Goal: Communication & Community: Participate in discussion

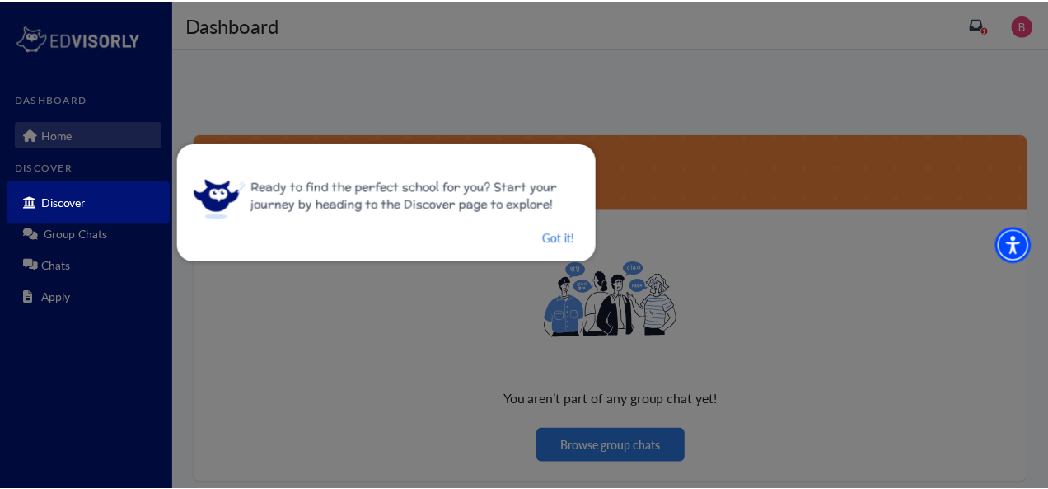
scroll to position [15, 0]
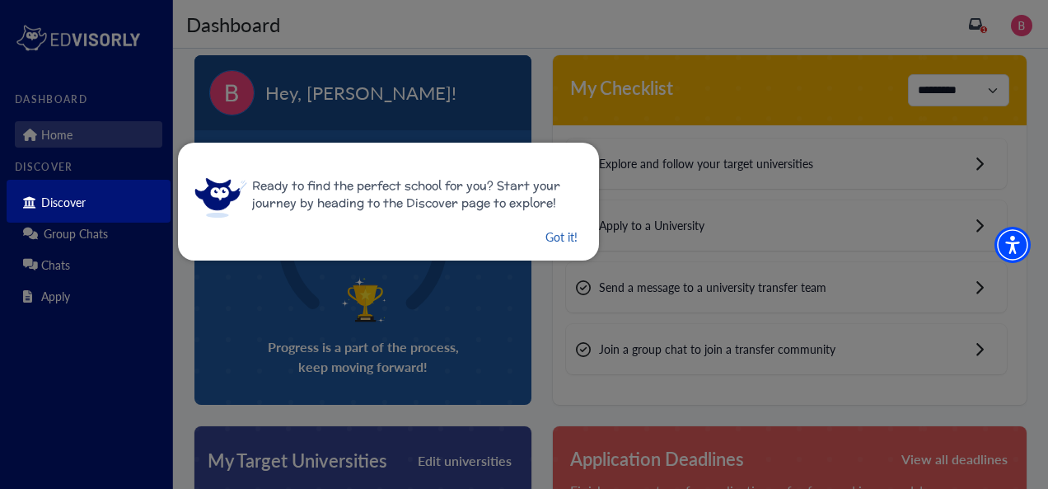
click at [554, 240] on button "Got it!" at bounding box center [561, 237] width 35 height 21
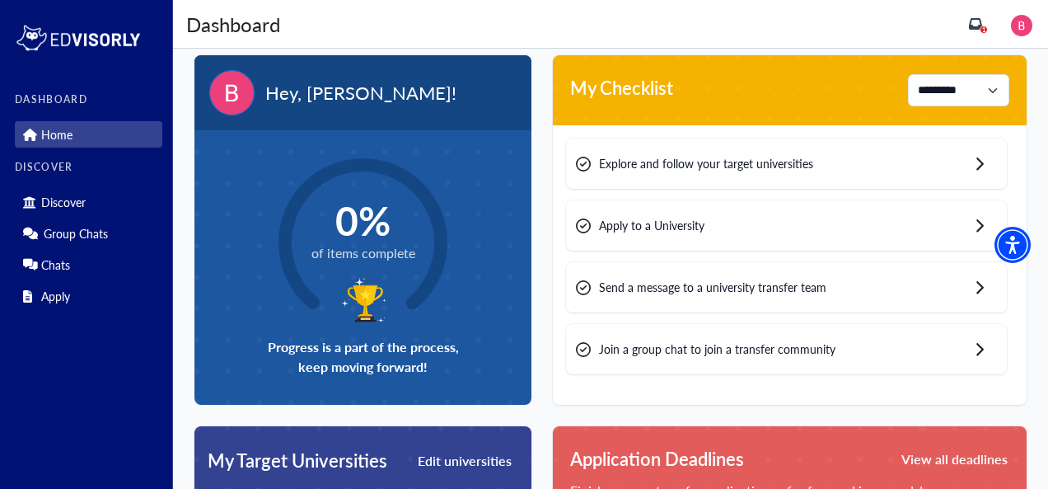
click at [913, 161] on div "Explore and follow your target universities" at bounding box center [786, 163] width 441 height 50
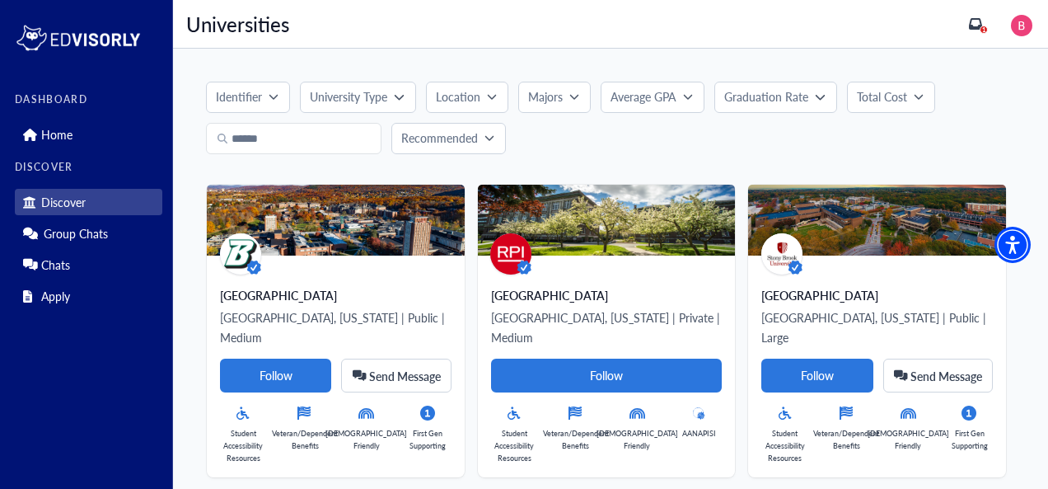
click at [379, 107] on button "University Type" at bounding box center [357, 97] width 115 height 31
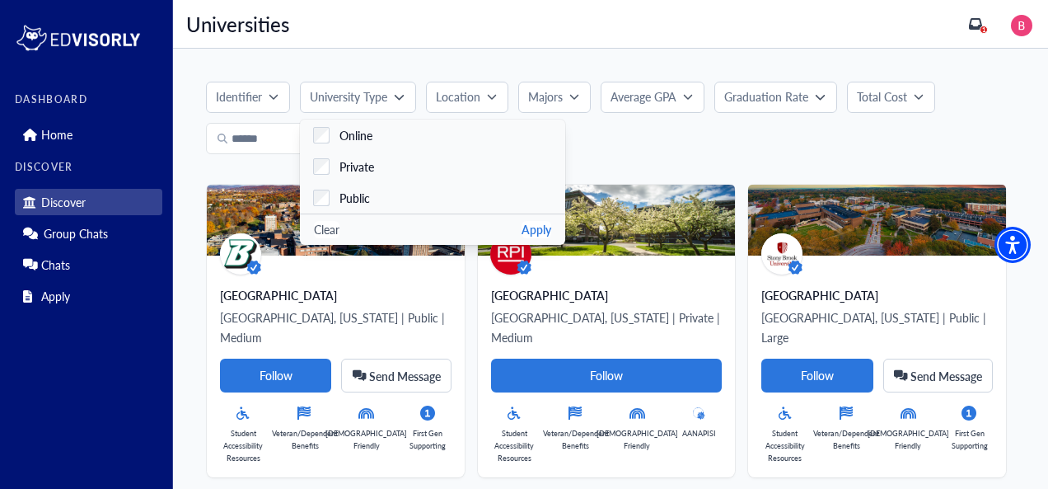
click at [661, 120] on div "Identifier University Type Online Private Public Clear Apply Location Majors Av…" at bounding box center [610, 118] width 809 height 73
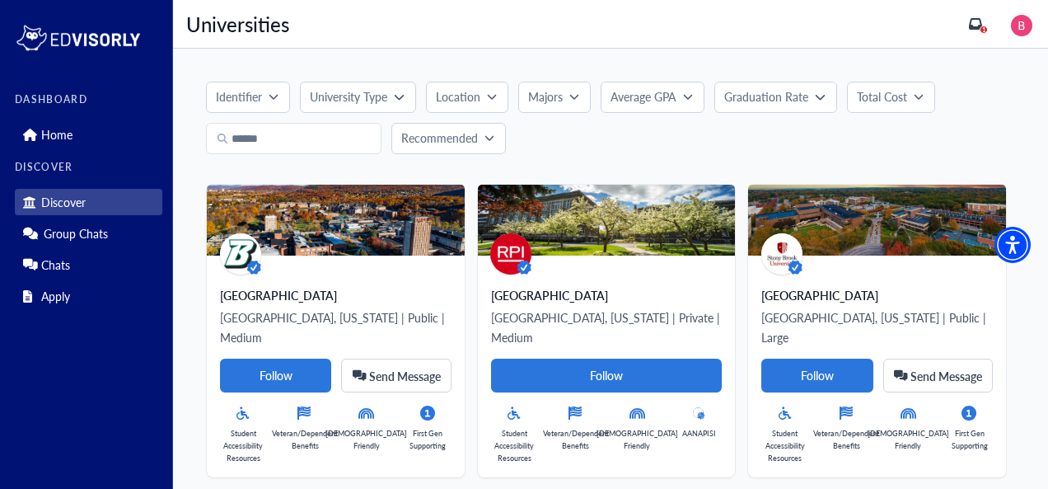
click at [249, 92] on p "Identifier" at bounding box center [239, 96] width 46 height 17
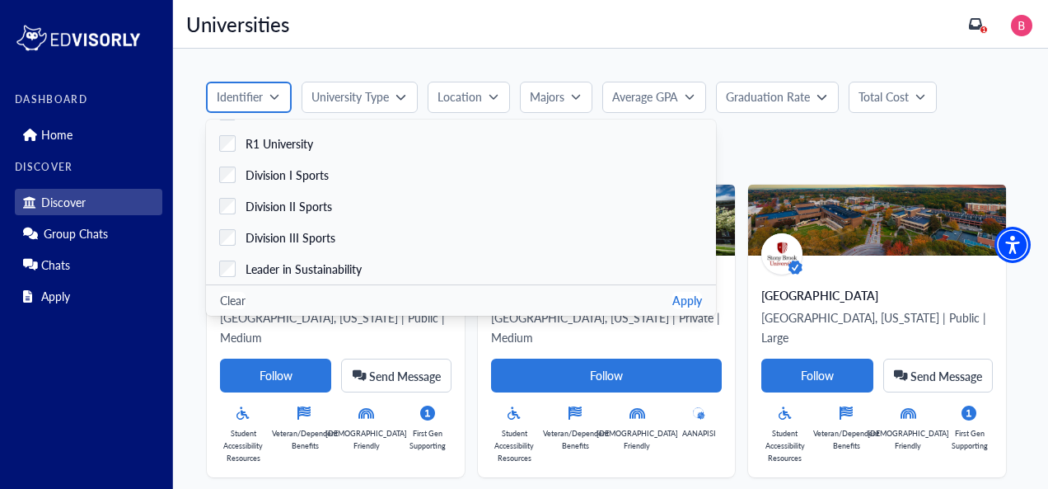
scroll to position [588, 0]
click at [485, 181] on label "Division I Sports" at bounding box center [461, 173] width 510 height 31
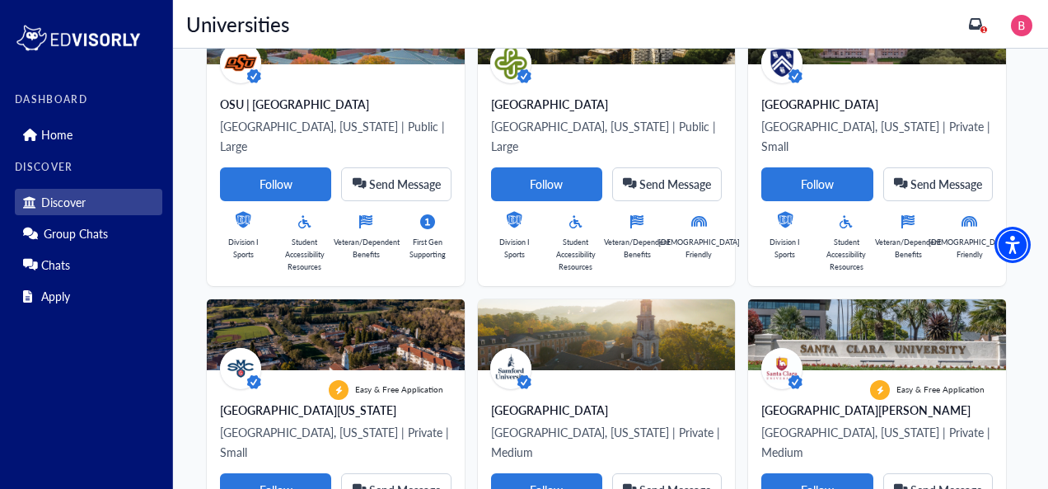
scroll to position [1509, 0]
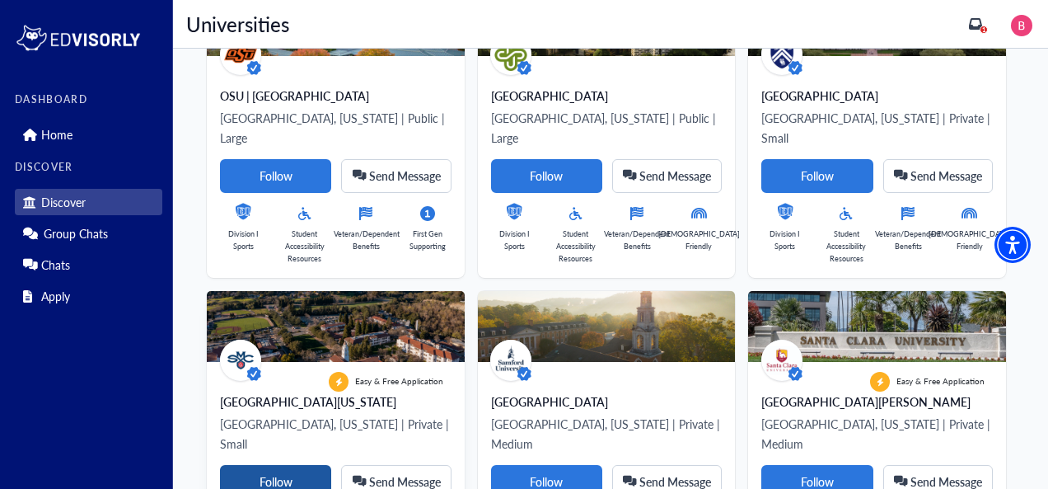
click at [308, 465] on Card-tag "Follow" at bounding box center [275, 482] width 111 height 34
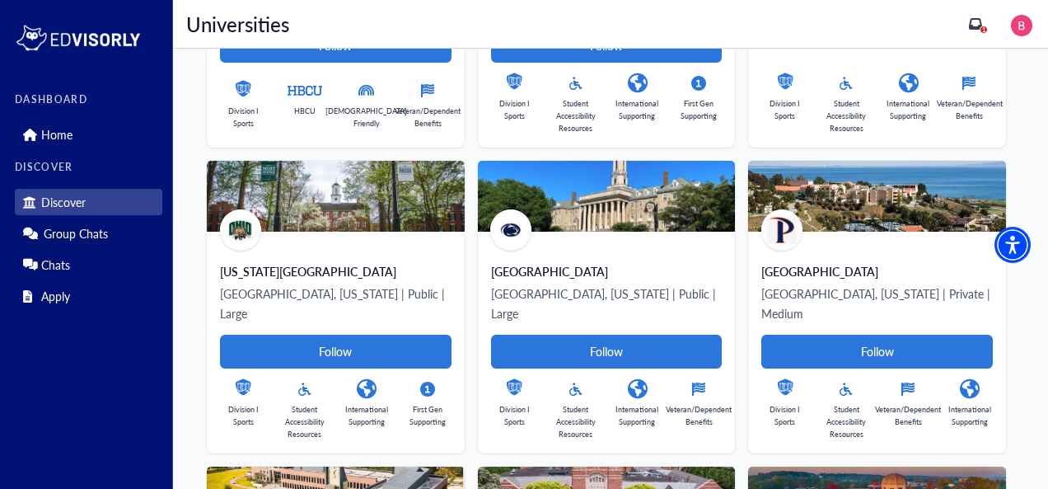
scroll to position [8188, 0]
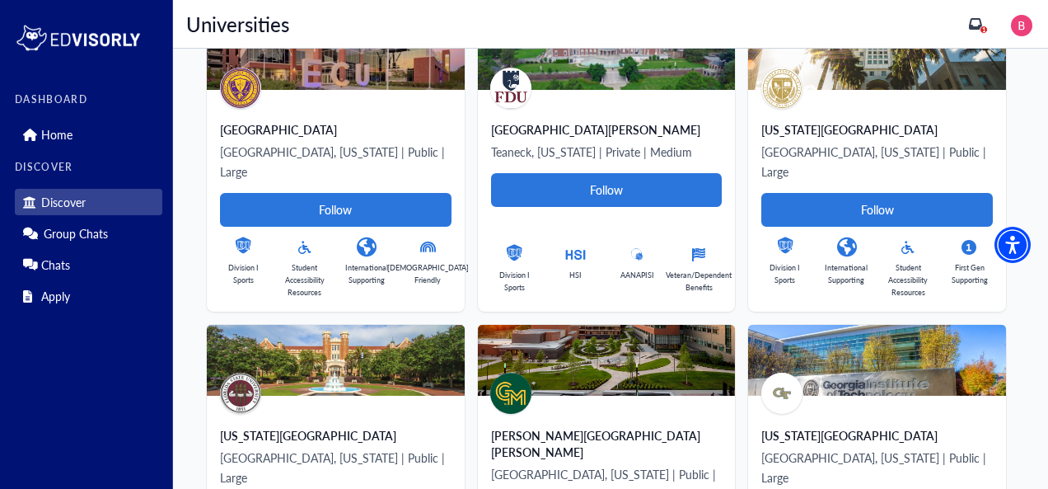
scroll to position [6443, 0]
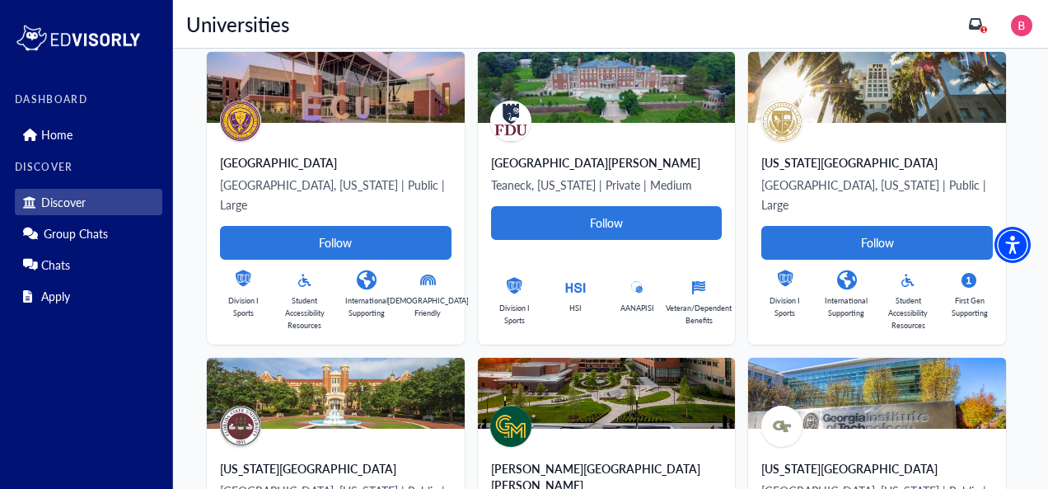
click at [987, 30] on span "1" at bounding box center [985, 30] width 4 height 8
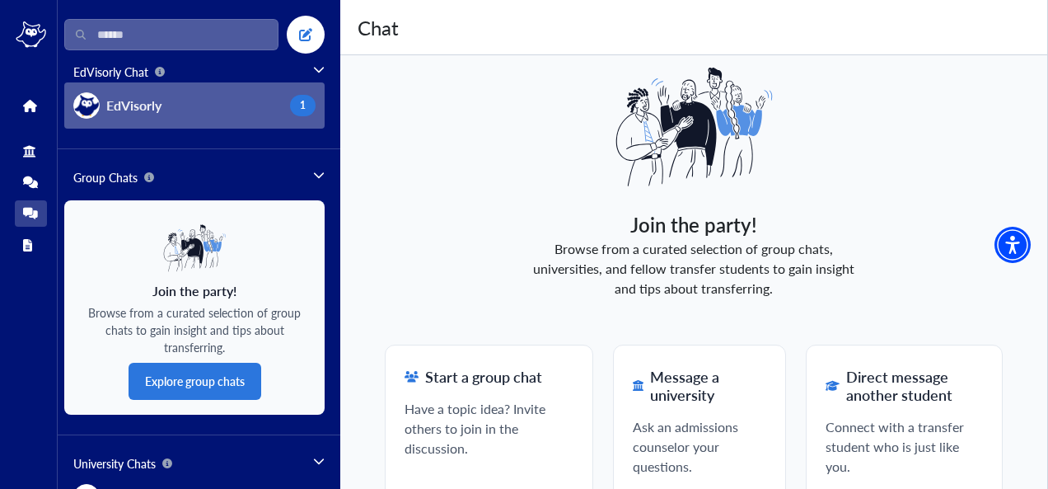
click at [221, 110] on button "EdVisorly 1" at bounding box center [194, 105] width 260 height 46
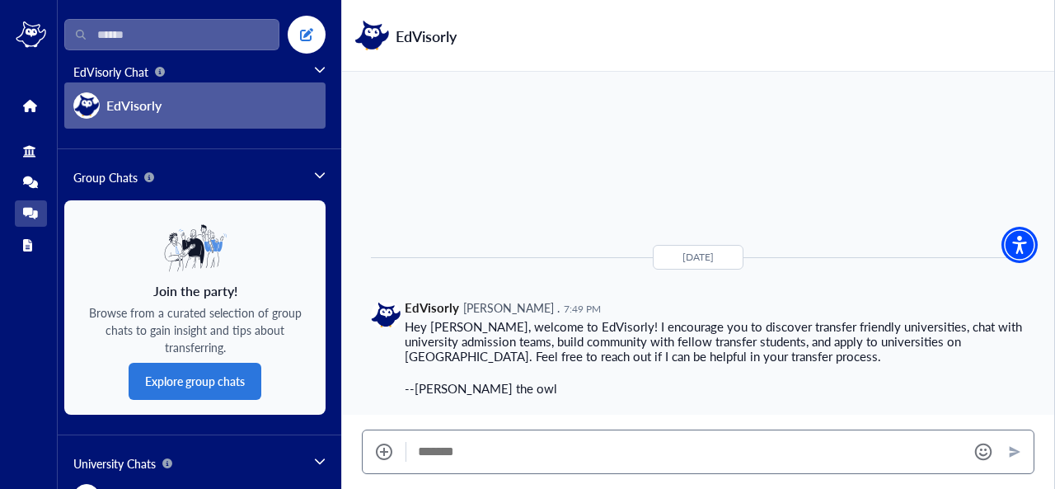
click at [653, 457] on textarea "Message" at bounding box center [686, 451] width 537 height 17
type textarea "**********"
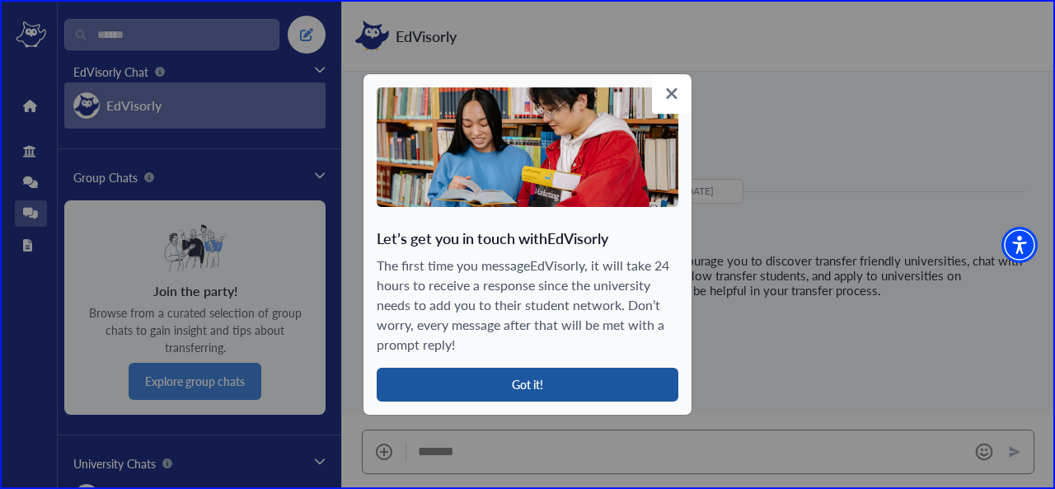
click at [636, 384] on button "Got it!" at bounding box center [528, 385] width 302 height 34
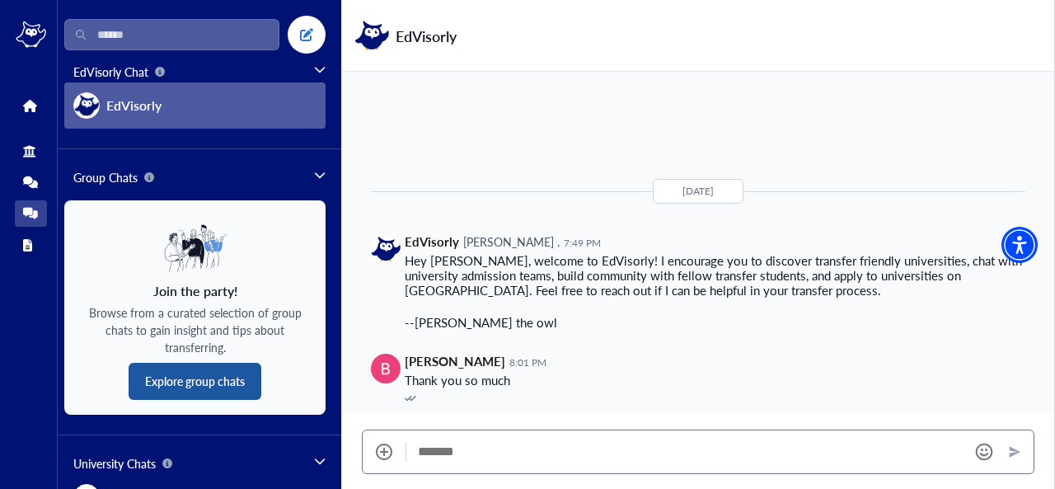
click at [182, 382] on button "Explore group chats" at bounding box center [195, 381] width 133 height 37
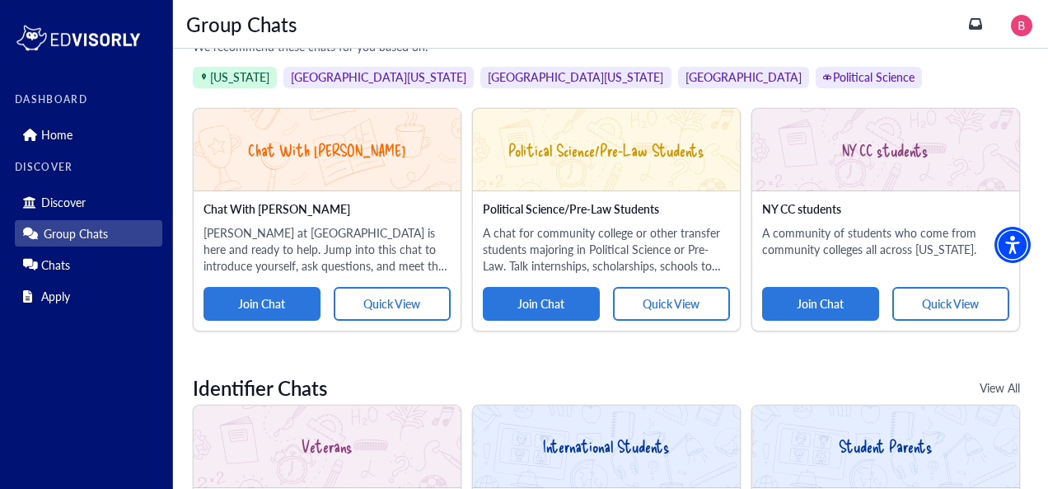
scroll to position [185, 0]
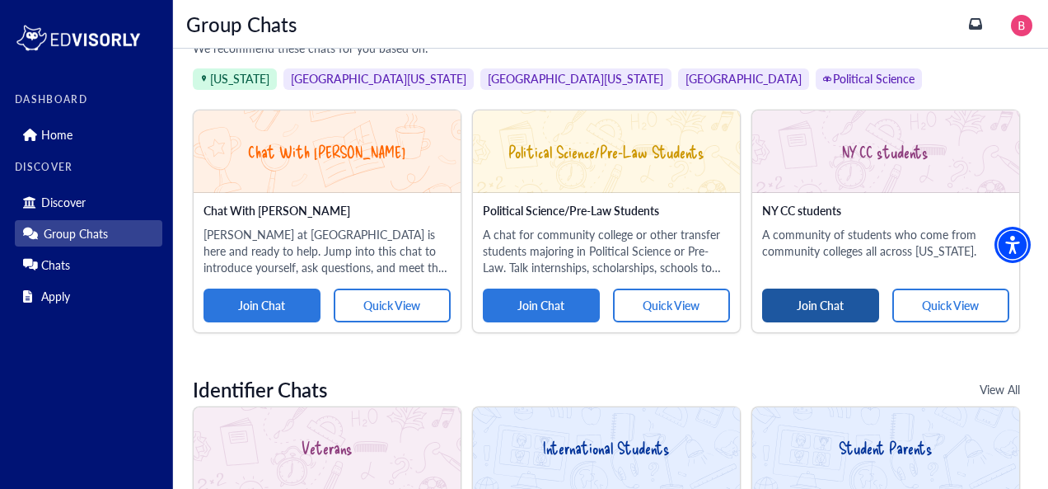
click at [835, 303] on button "Join Chat" at bounding box center [820, 305] width 117 height 34
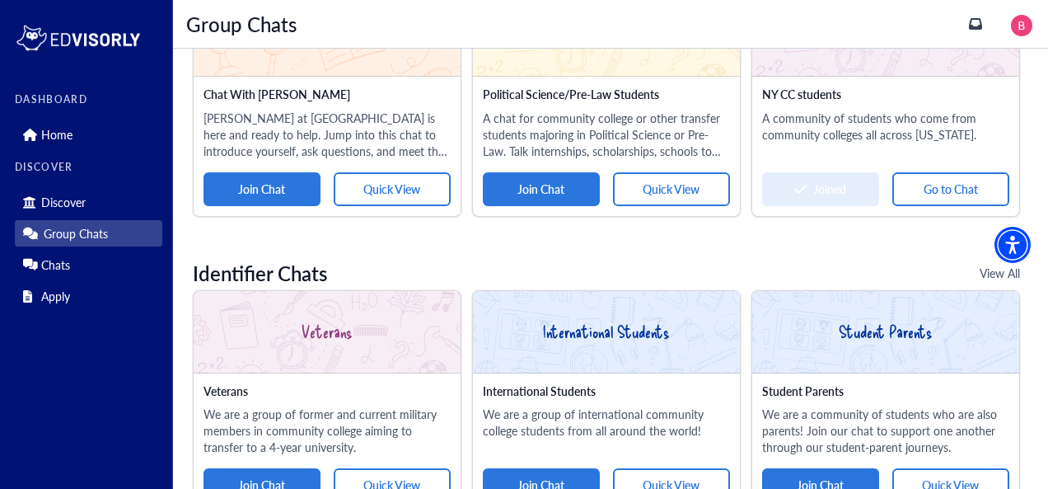
scroll to position [301, 0]
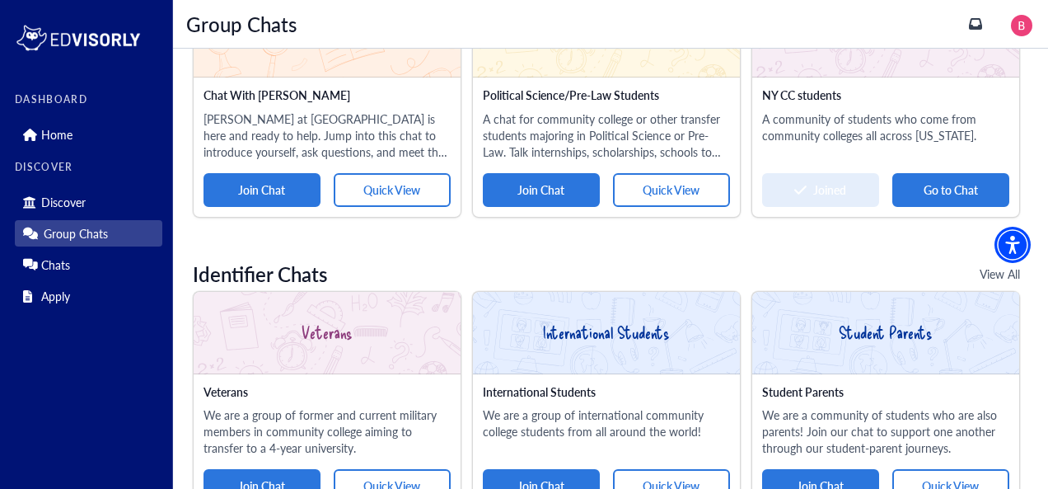
click at [945, 200] on button "Go to Chat" at bounding box center [951, 190] width 117 height 34
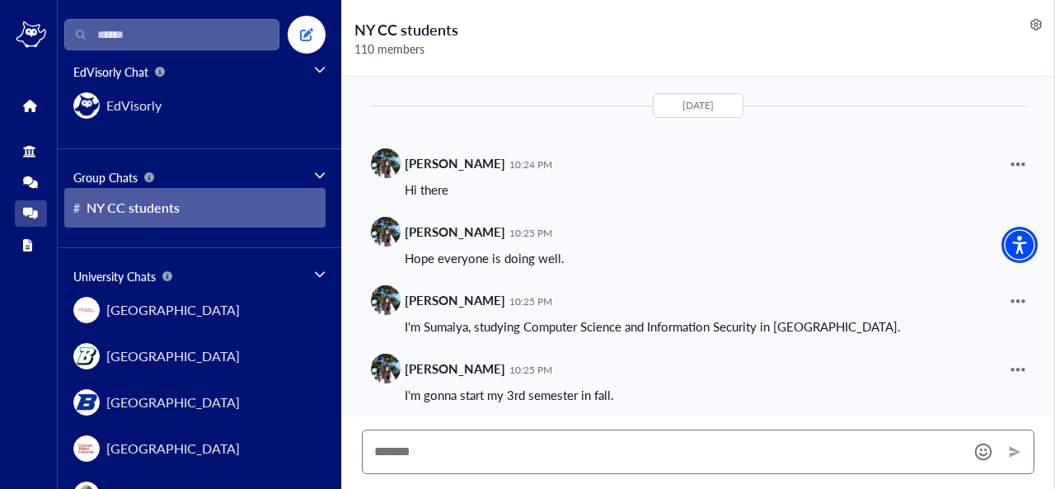
scroll to position [534, 0]
click at [547, 442] on div at bounding box center [664, 452] width 603 height 22
click at [388, 300] on img at bounding box center [386, 300] width 30 height 30
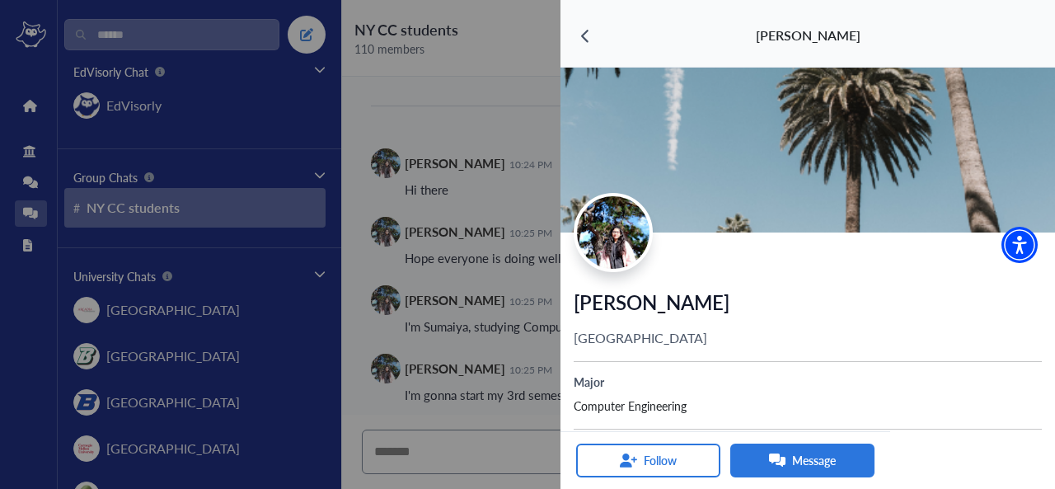
click at [612, 256] on img at bounding box center [613, 232] width 73 height 73
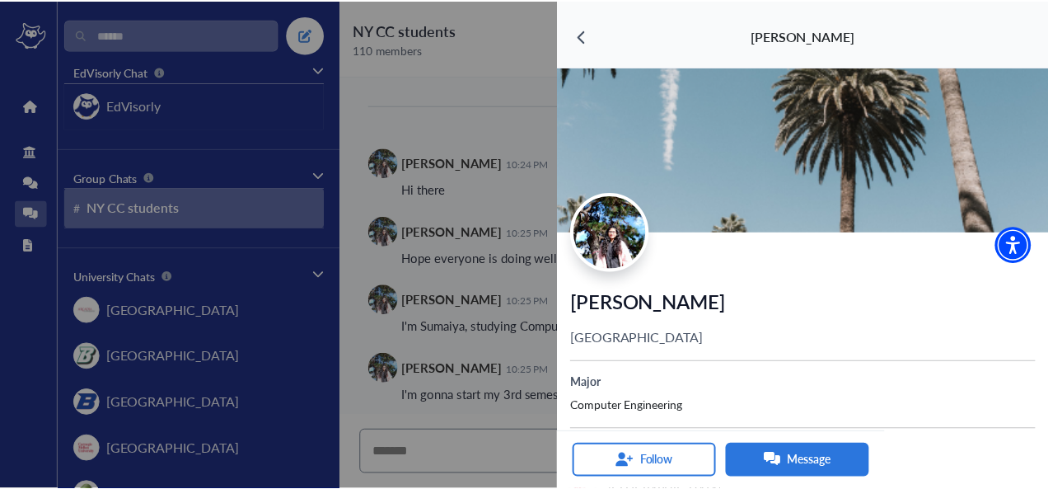
scroll to position [260, 0]
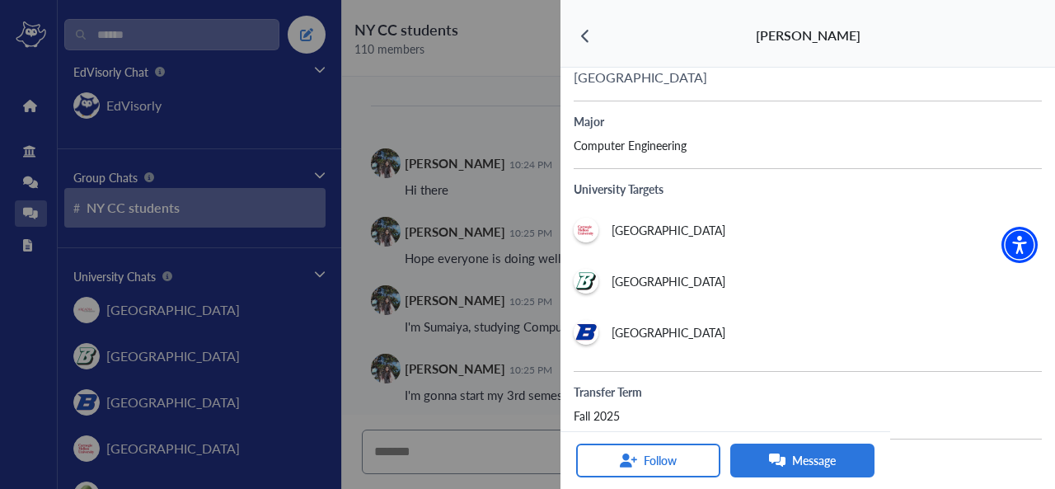
click at [490, 134] on div at bounding box center [527, 244] width 1055 height 489
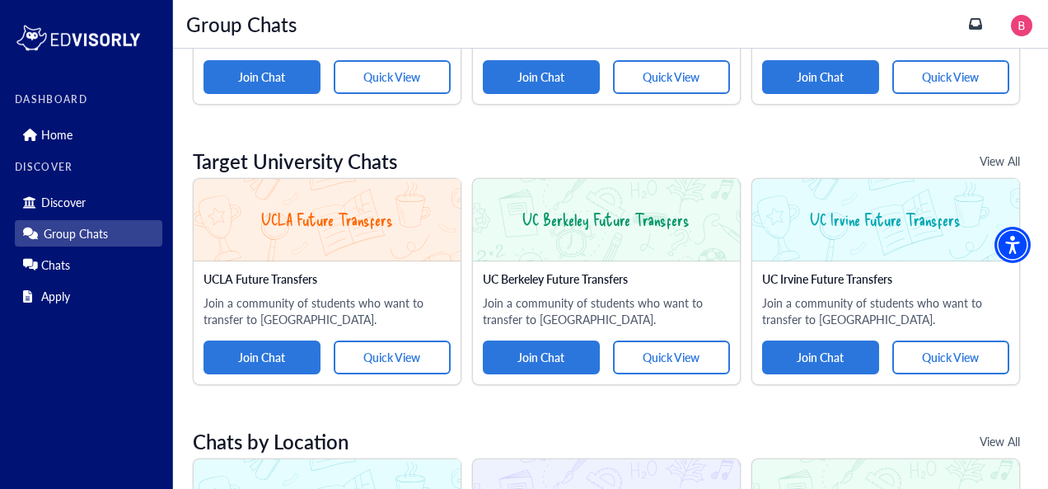
scroll to position [989, 0]
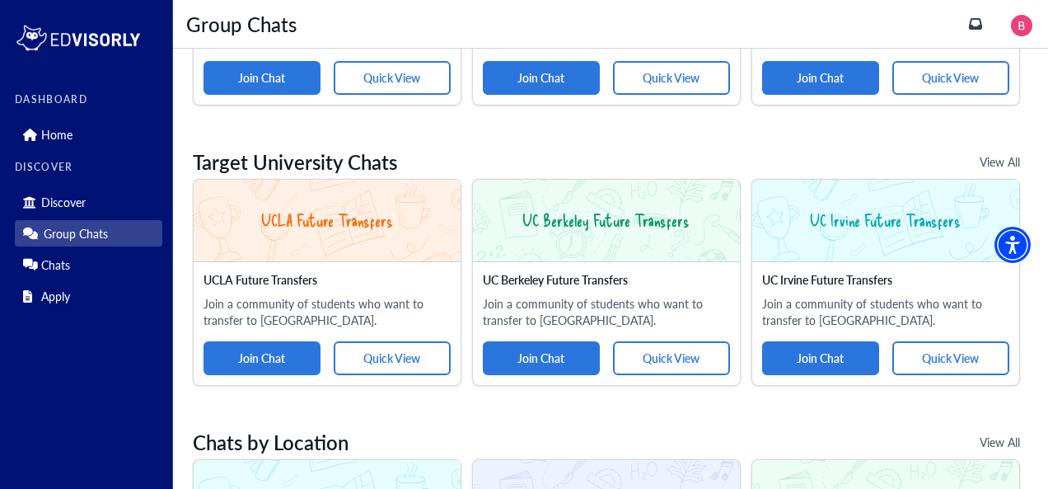
click at [997, 152] on button "View All" at bounding box center [1000, 162] width 90 height 34
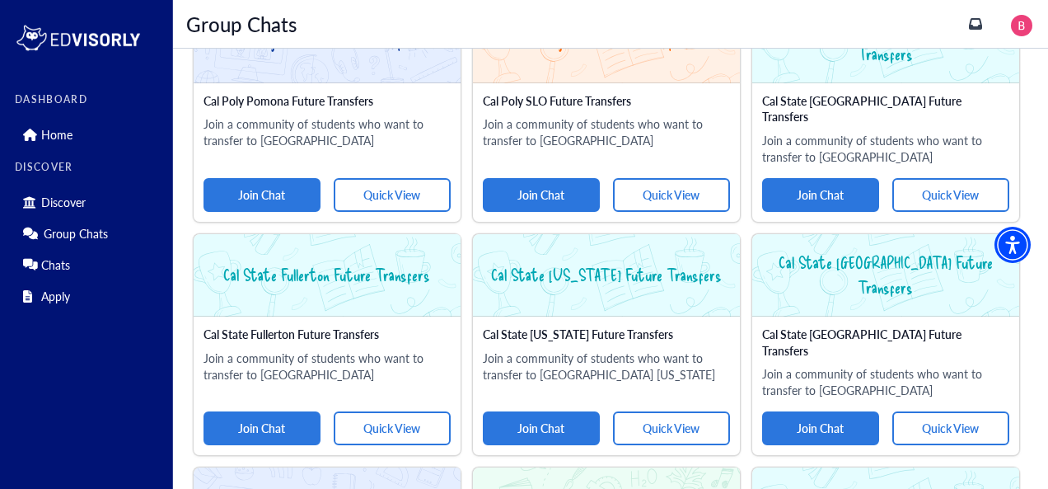
scroll to position [912, 0]
